Goal: Find specific page/section: Find specific page/section

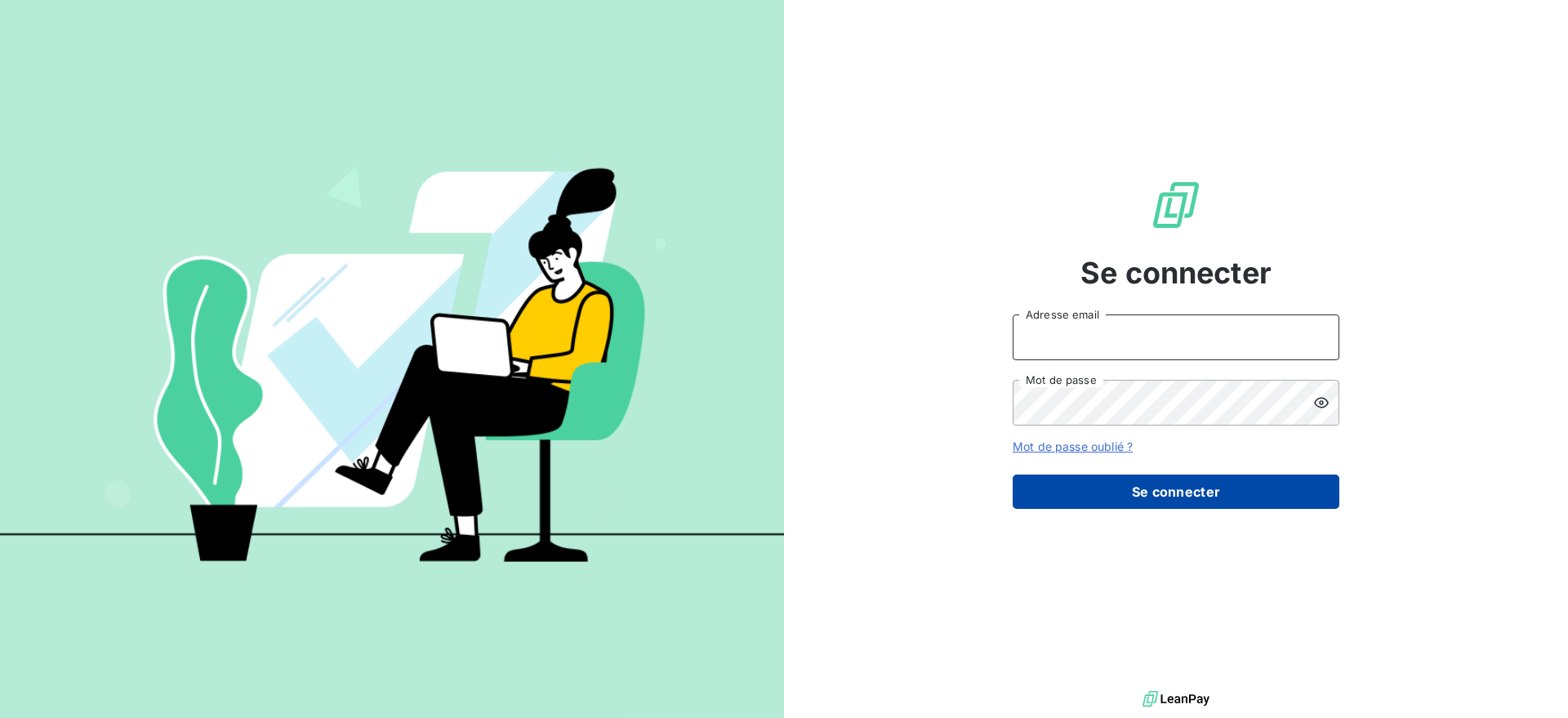
type input "[EMAIL_ADDRESS][DOMAIN_NAME]"
click at [1101, 492] on button "Se connecter" at bounding box center [1176, 491] width 327 height 34
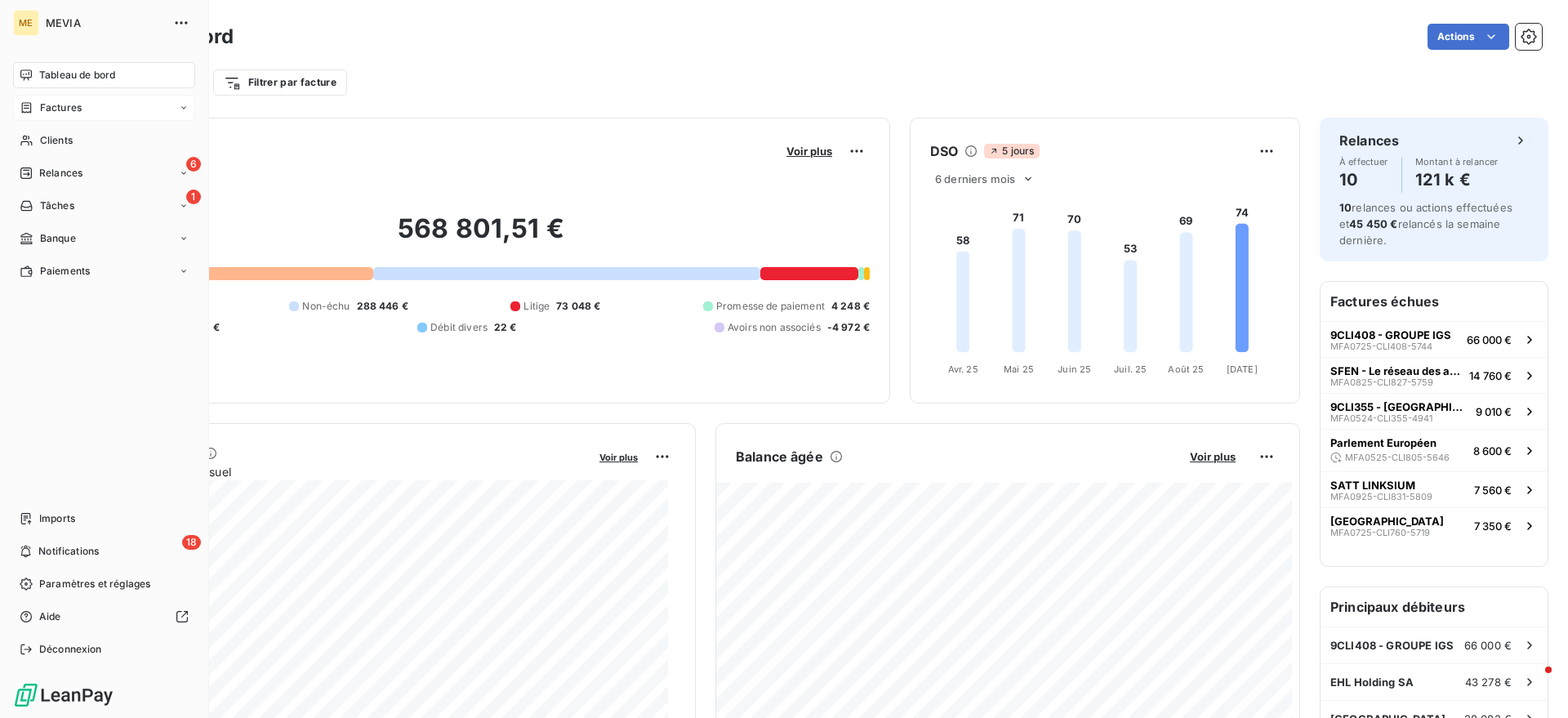
click at [36, 100] on div "Factures" at bounding box center [50, 107] width 62 height 15
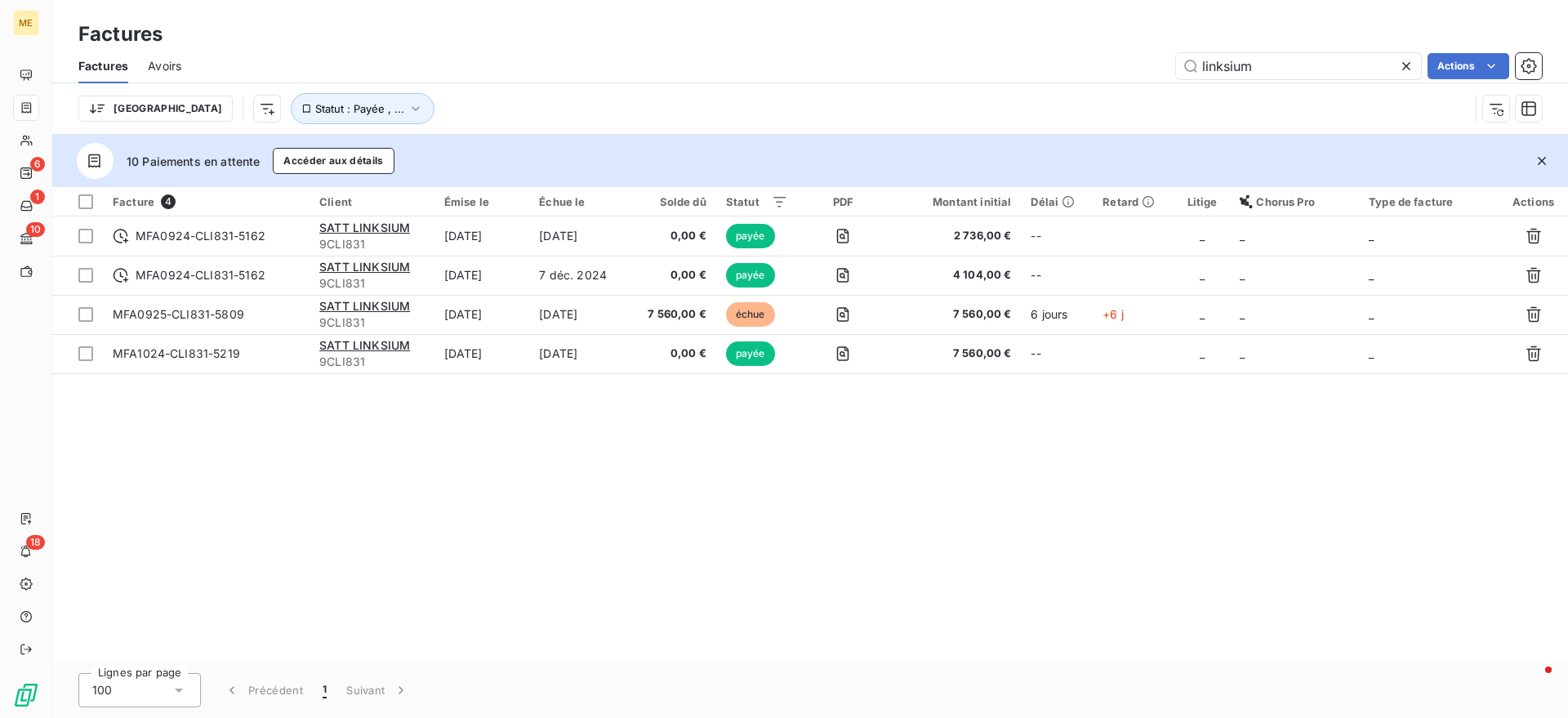
drag, startPoint x: 1315, startPoint y: 67, endPoint x: 1049, endPoint y: 66, distance: 266.0
click at [1049, 66] on div "linksium Actions" at bounding box center [871, 66] width 1341 height 26
type input "l"
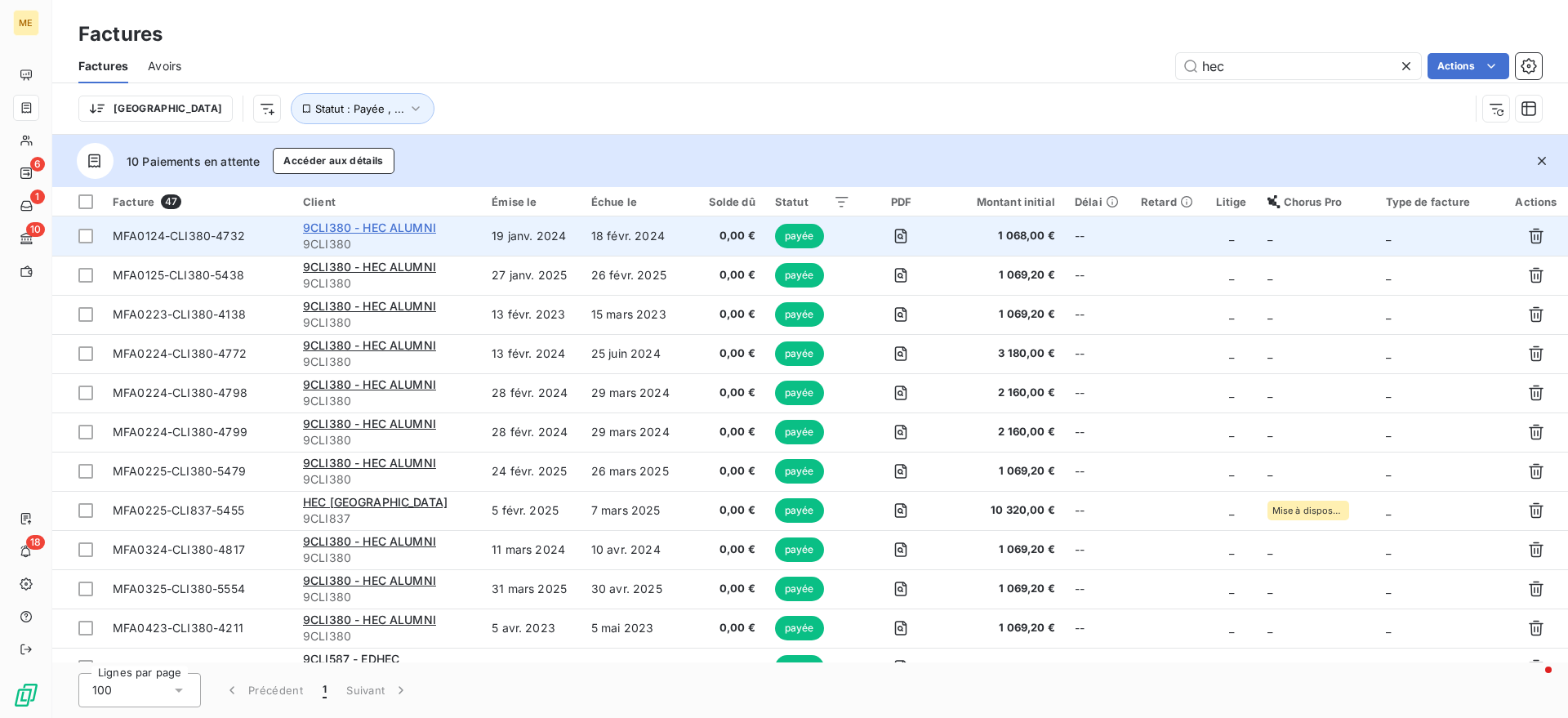
type input "hec"
click at [347, 233] on span "9CLI380 - HEC ALUMNI" at bounding box center [370, 227] width 133 height 14
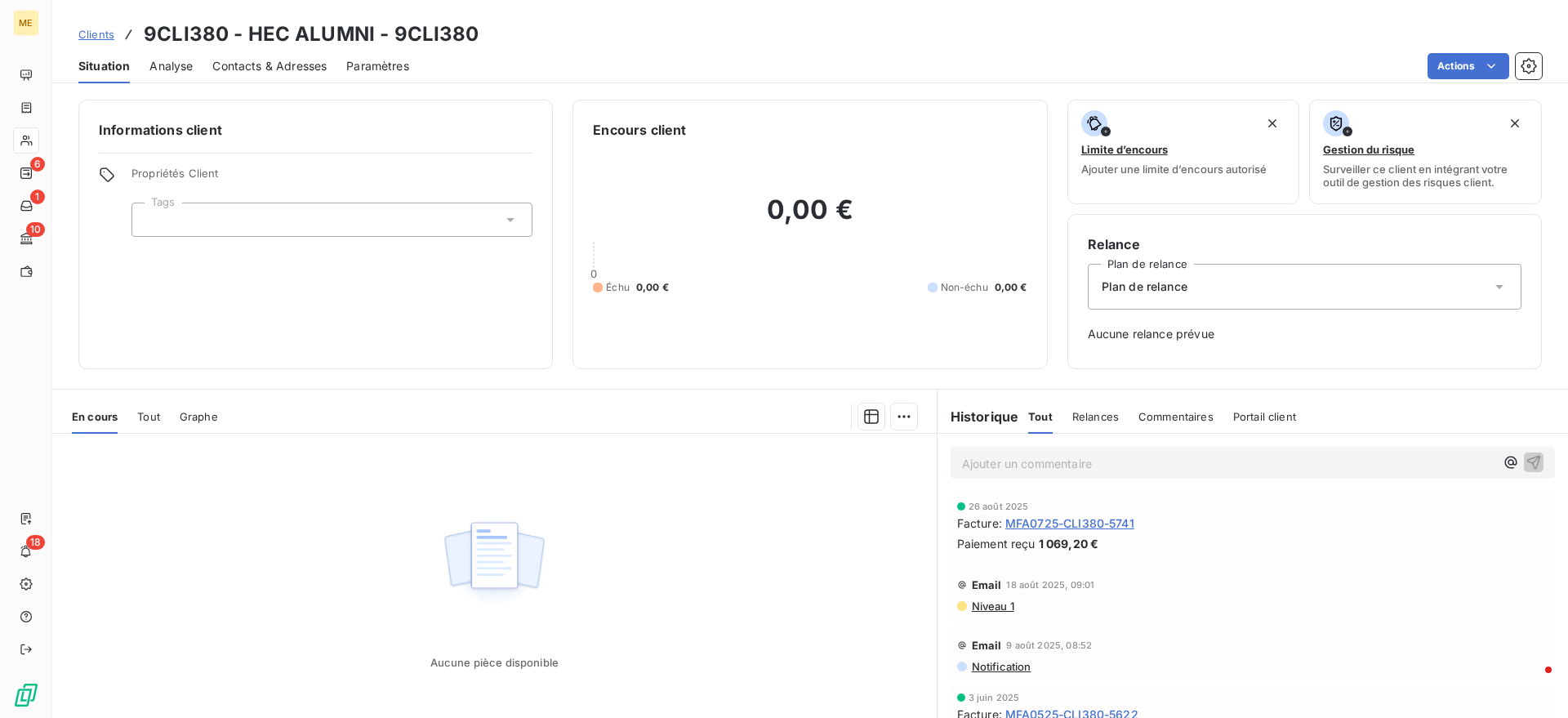
click at [158, 420] on span "Tout" at bounding box center [148, 416] width 23 height 13
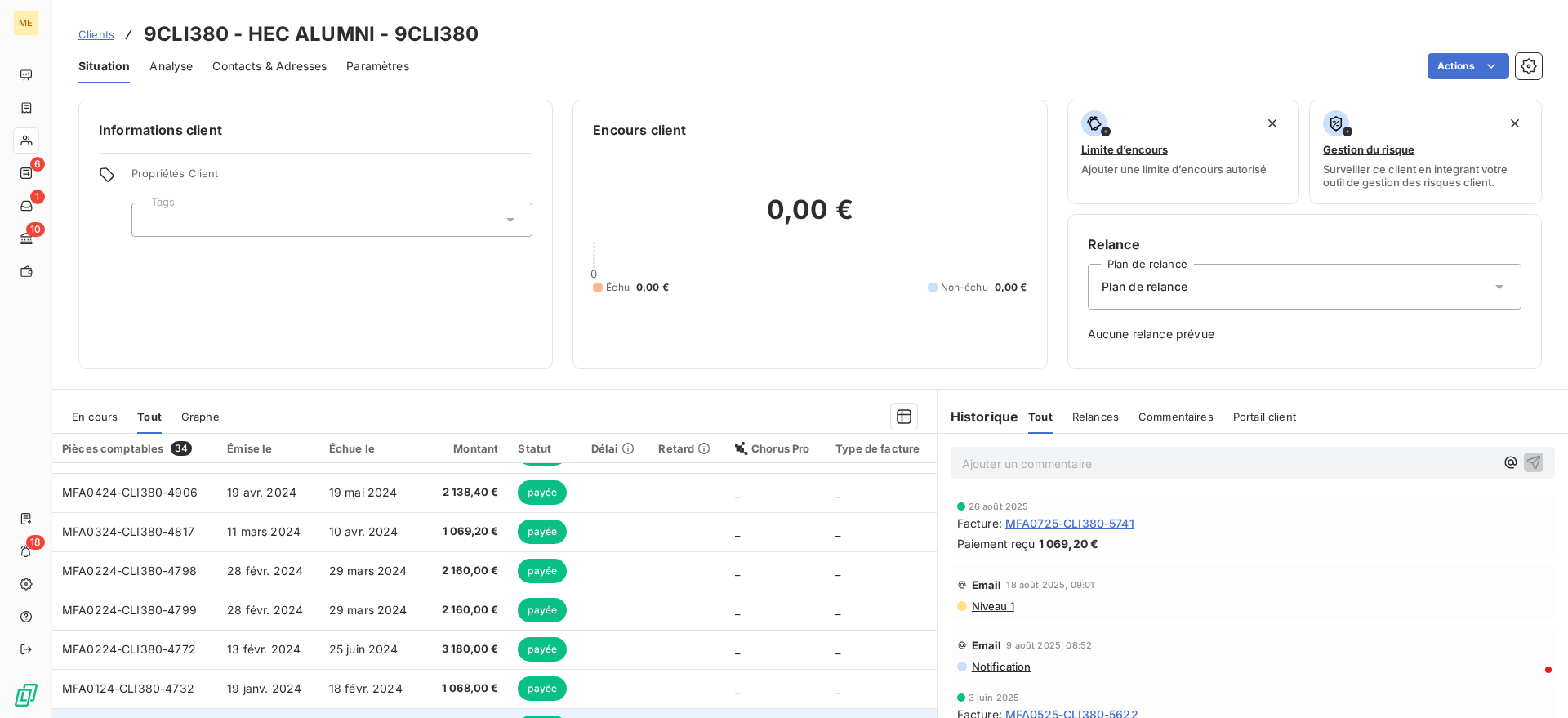
scroll to position [79, 0]
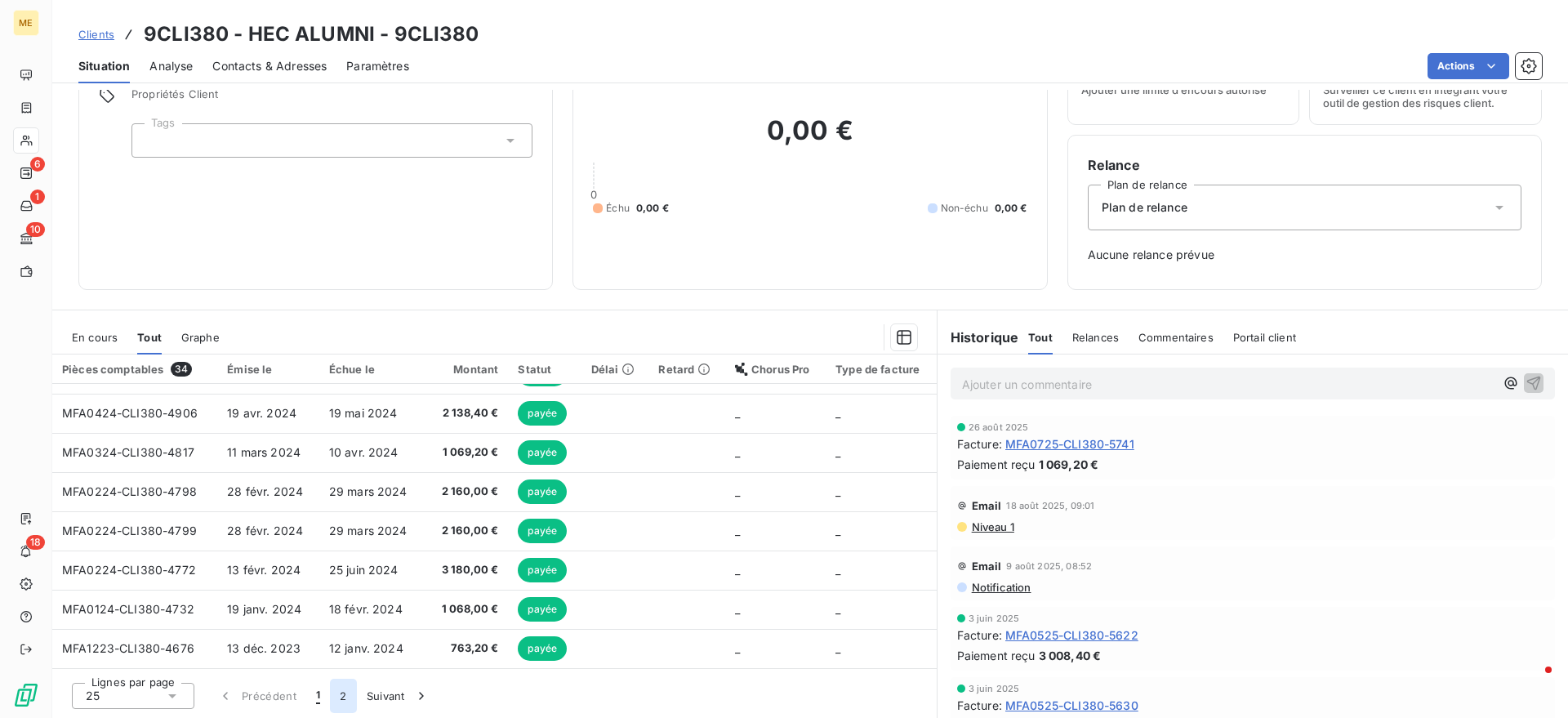
click at [339, 687] on button "2" at bounding box center [343, 695] width 26 height 34
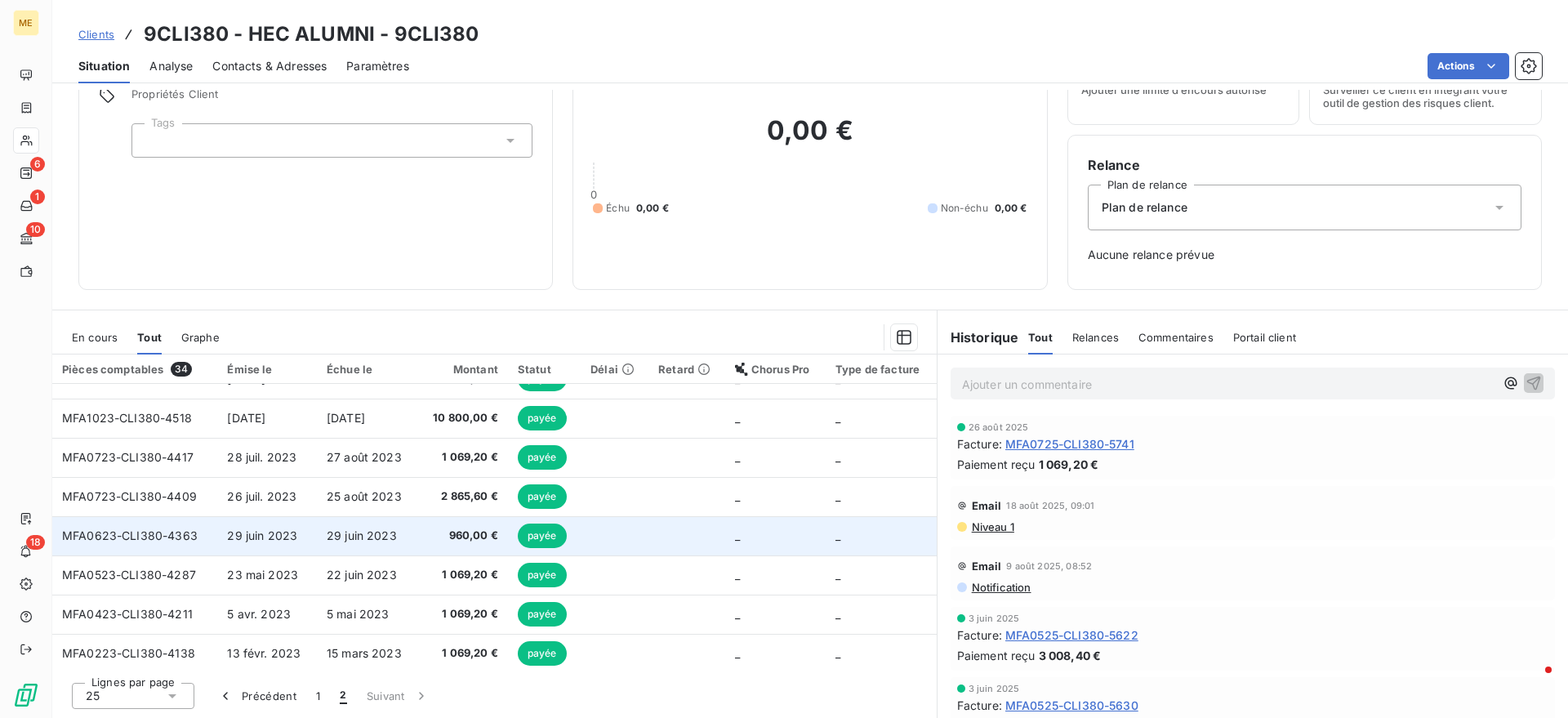
scroll to position [0, 0]
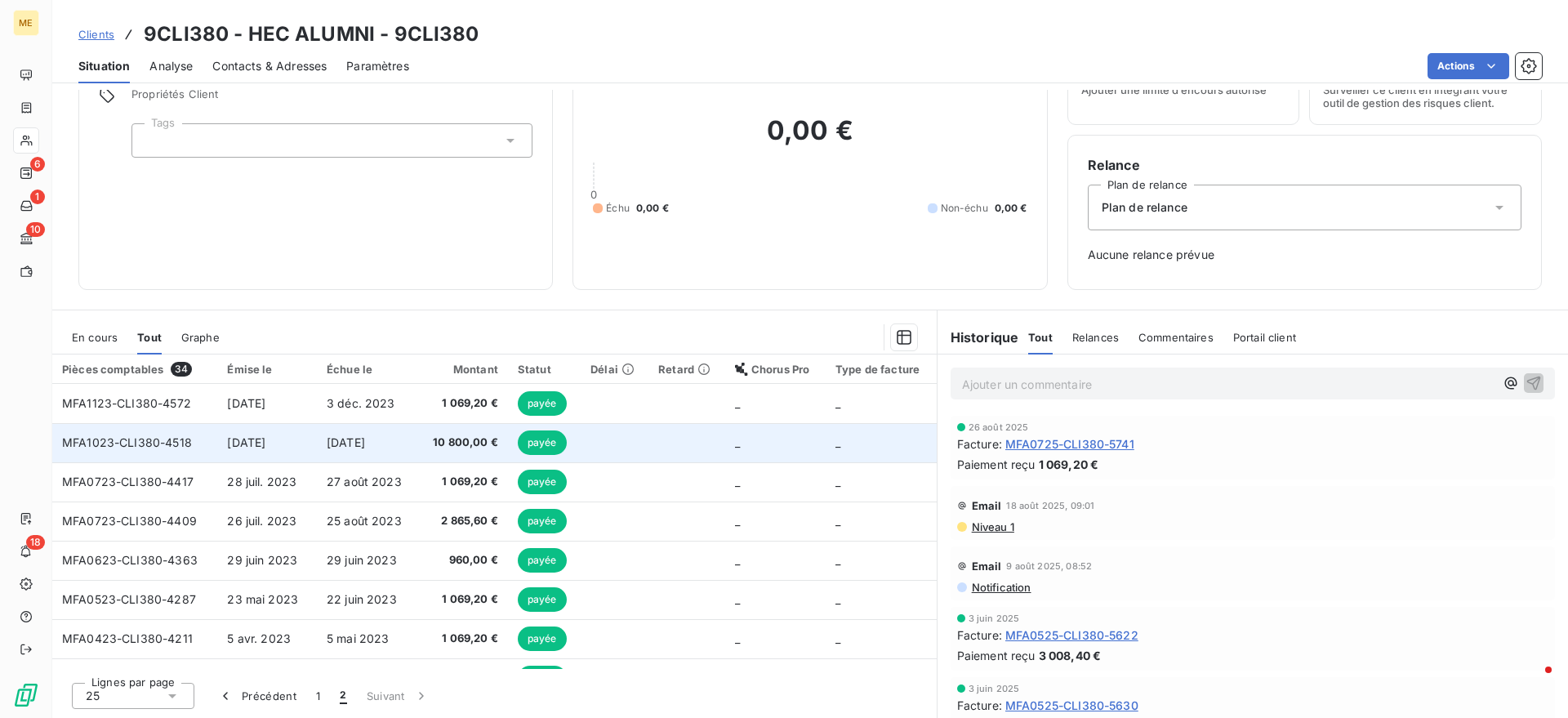
click at [417, 437] on td "10 800,00 €" at bounding box center [462, 443] width 91 height 39
